Goal: Check status: Check status

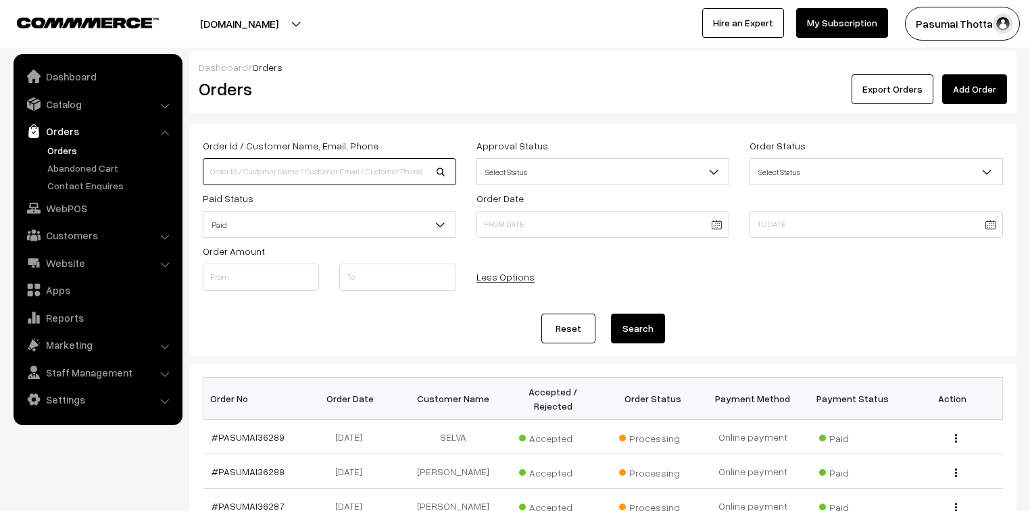
click at [257, 169] on input at bounding box center [330, 171] width 254 height 27
type input "9111084222"
click at [611, 314] on button "Search" at bounding box center [638, 329] width 54 height 30
drag, startPoint x: 253, startPoint y: 166, endPoint x: 173, endPoint y: 172, distance: 80.0
click at [173, 172] on body "Thank you for showing interest. Our team will call you shortly. Close [DOMAIN_N…" at bounding box center [515, 472] width 1030 height 945
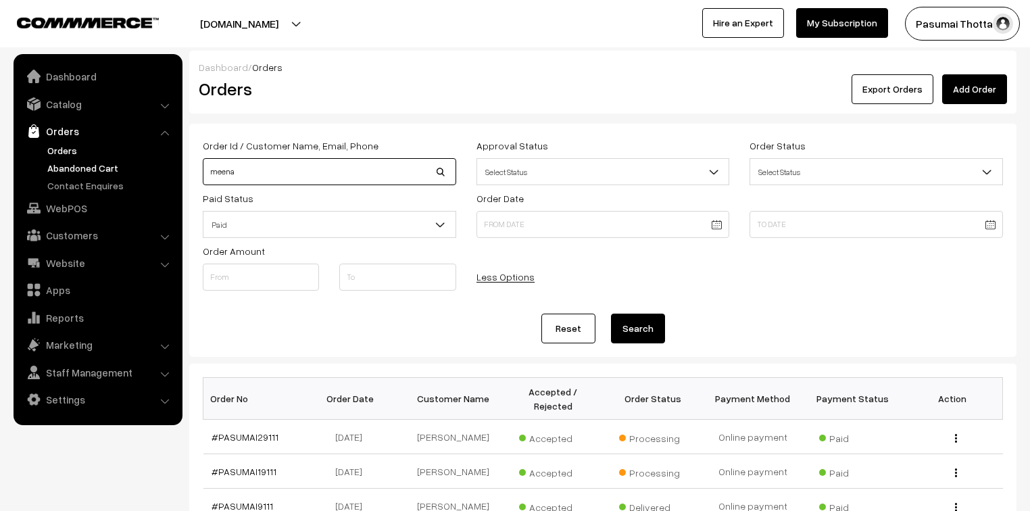
type input "meena"
click at [611, 314] on button "Search" at bounding box center [638, 329] width 54 height 30
